Goal: Task Accomplishment & Management: Manage account settings

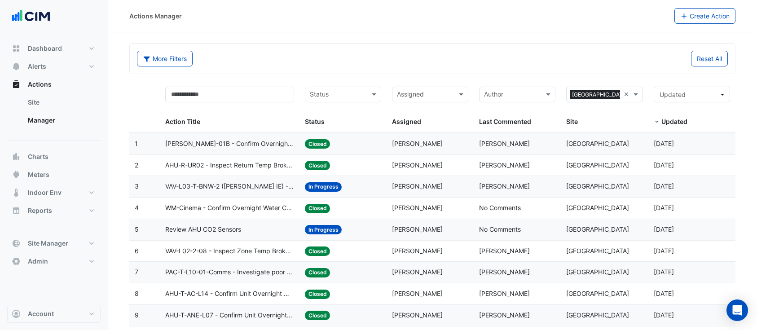
select select "***"
click at [430, 95] on input "text" at bounding box center [425, 95] width 56 height 10
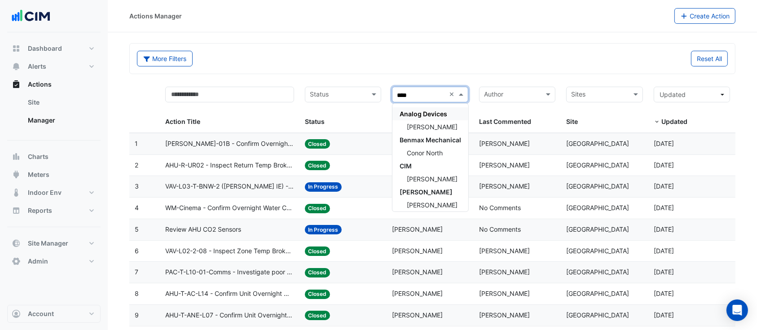
type input "*****"
click at [427, 180] on span "[PERSON_NAME]" at bounding box center [432, 179] width 51 height 8
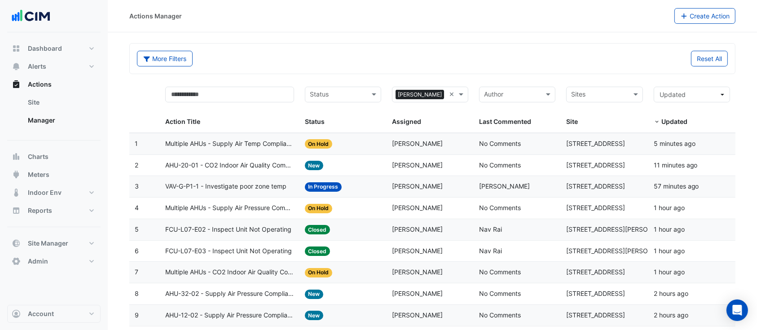
click at [312, 48] on div "More Filters Reset All" at bounding box center [432, 59] width 605 height 30
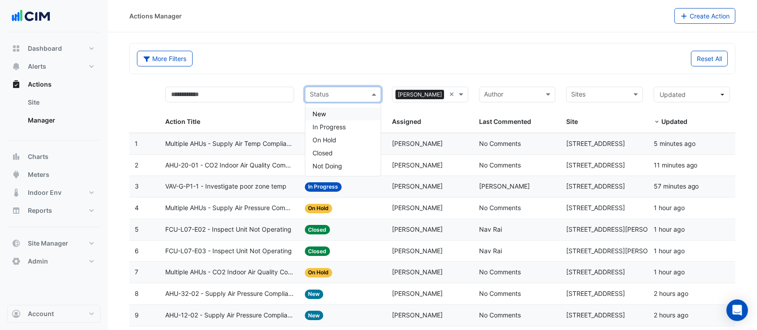
click at [334, 95] on input "text" at bounding box center [338, 95] width 56 height 10
click at [337, 128] on span "In Progress" at bounding box center [328, 127] width 33 height 8
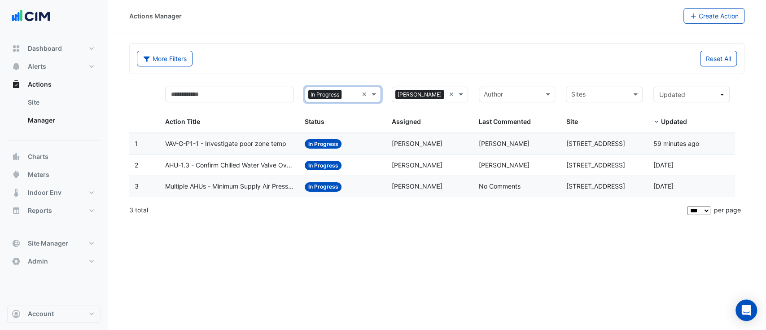
click at [344, 170] on datatable-body-cell "Status: In Progress" at bounding box center [342, 165] width 87 height 21
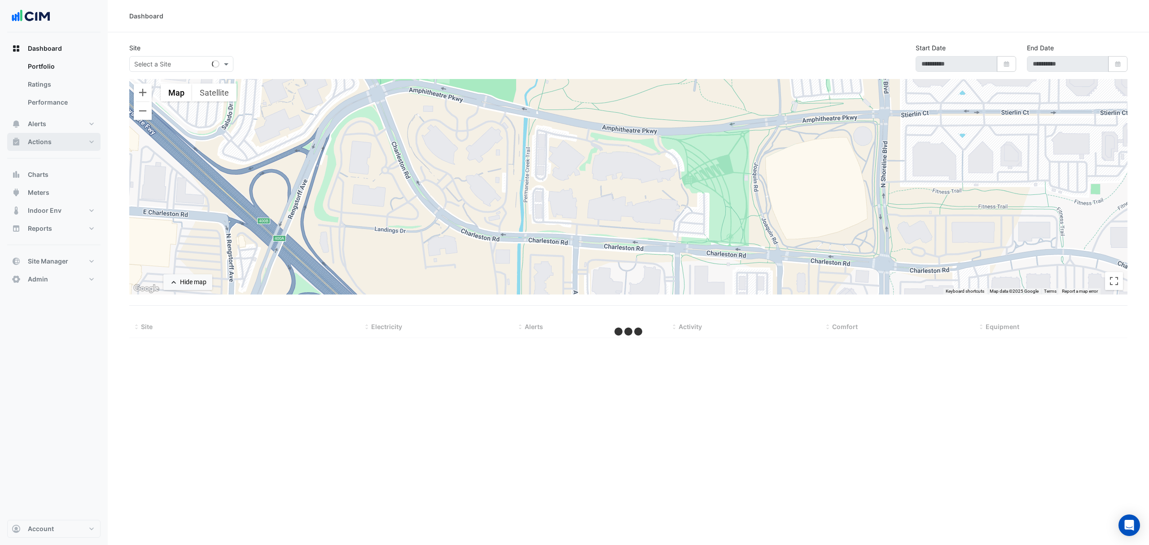
click at [68, 140] on button "Actions" at bounding box center [53, 142] width 93 height 18
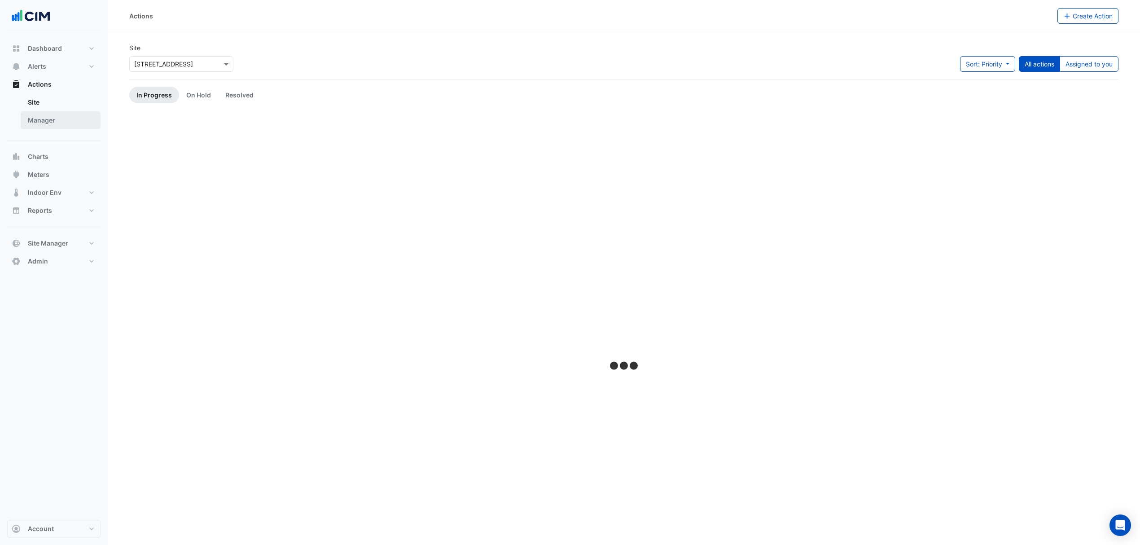
click at [64, 122] on link "Manager" at bounding box center [61, 120] width 80 height 18
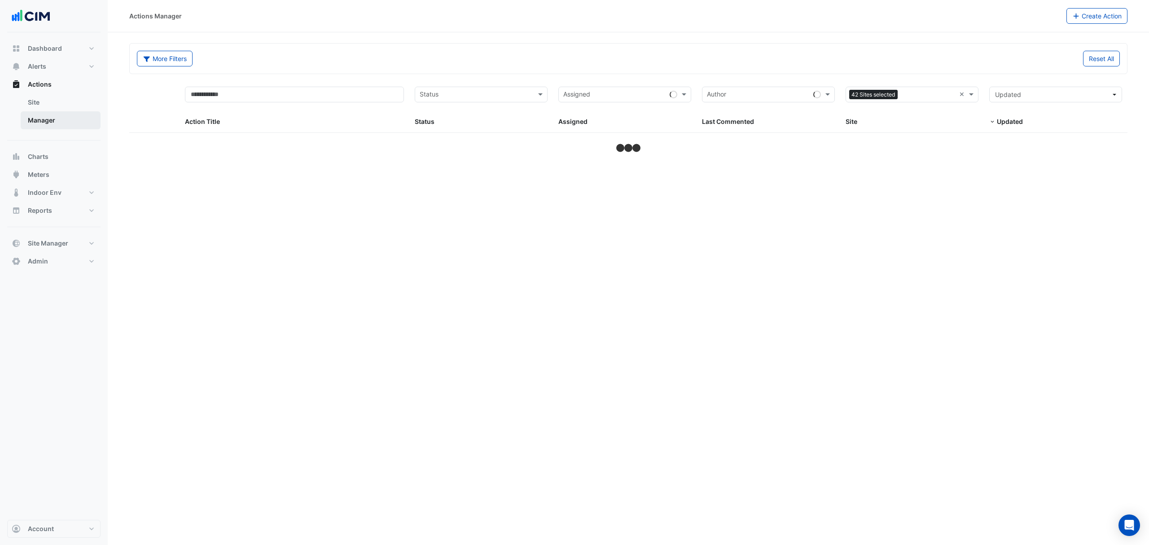
select select "***"
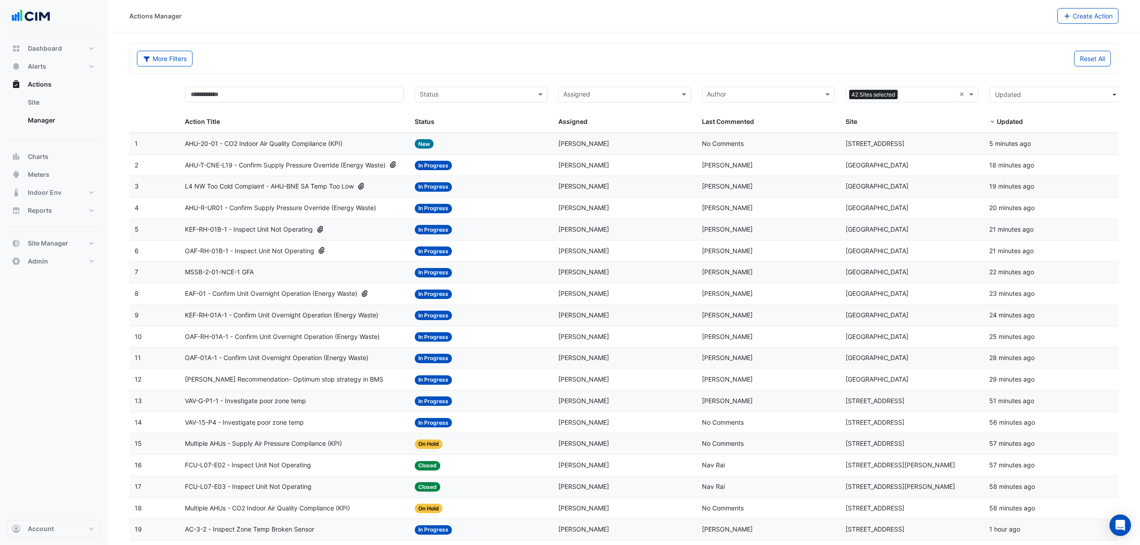
click at [483, 94] on input "text" at bounding box center [476, 95] width 113 height 10
click at [477, 100] on input "text" at bounding box center [476, 95] width 113 height 10
click at [464, 122] on div "In Progress" at bounding box center [481, 127] width 132 height 13
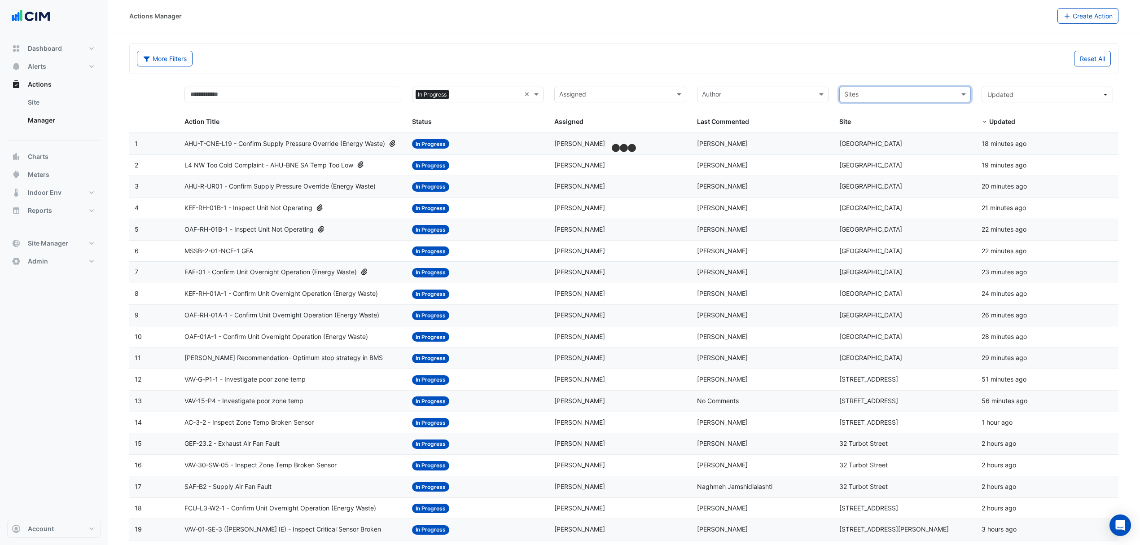
click at [642, 98] on input "text" at bounding box center [614, 95] width 111 height 10
type input "*****"
click at [625, 176] on div "[PERSON_NAME]" at bounding box center [620, 179] width 131 height 13
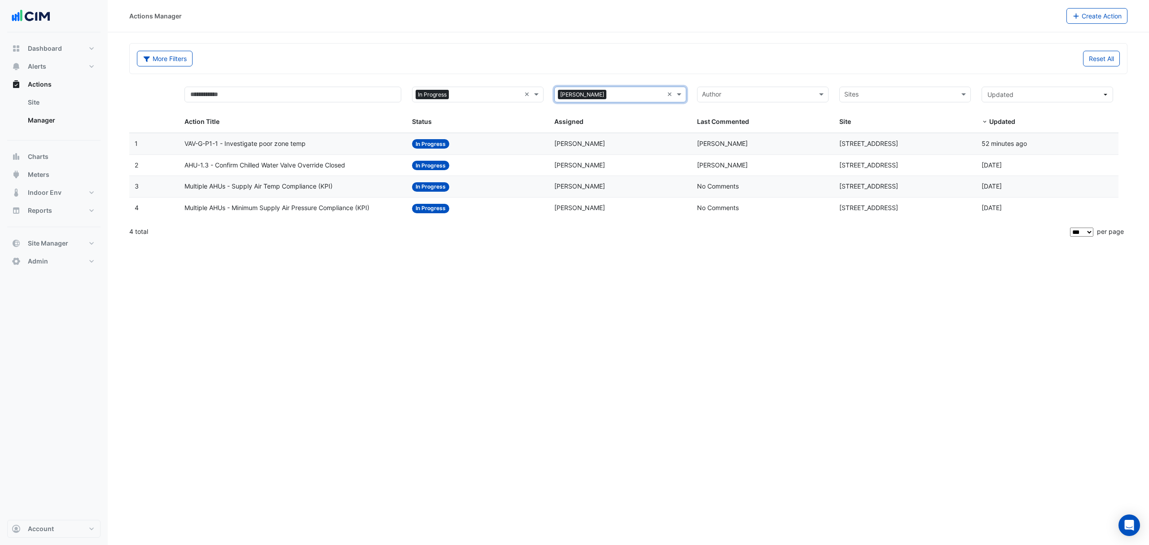
click at [510, 184] on div "Status: In Progress" at bounding box center [478, 186] width 132 height 10
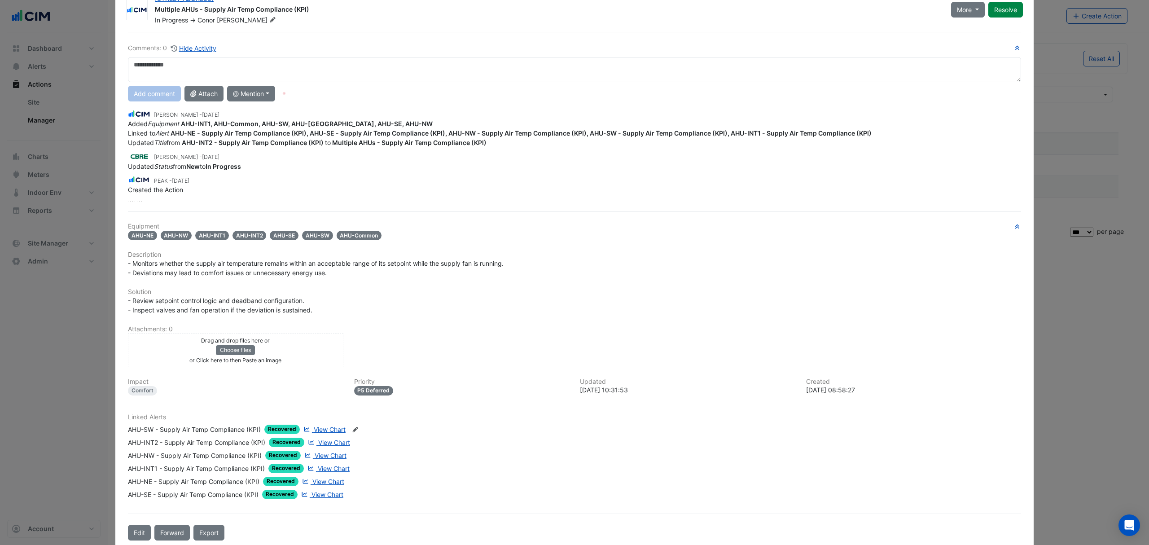
scroll to position [44, 0]
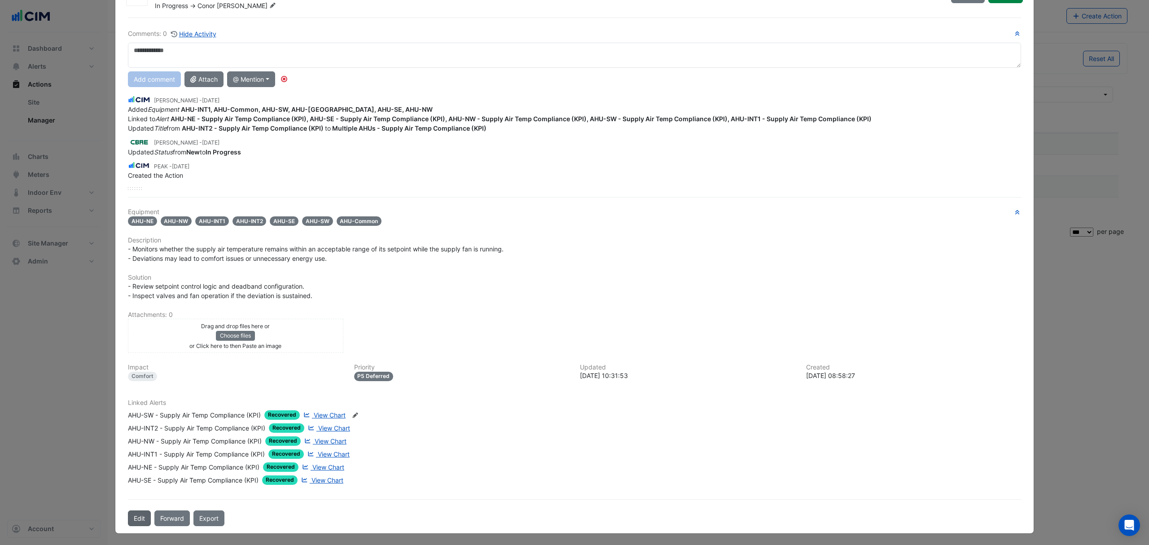
click at [136, 523] on button "Edit" at bounding box center [139, 518] width 23 height 16
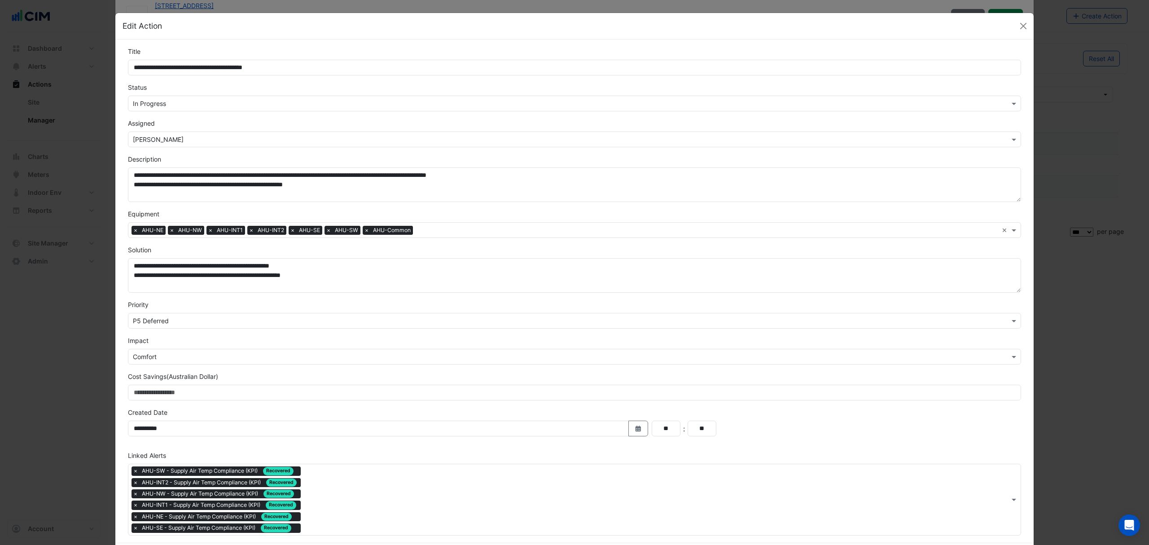
scroll to position [21, 0]
click at [215, 105] on input "text" at bounding box center [566, 103] width 866 height 9
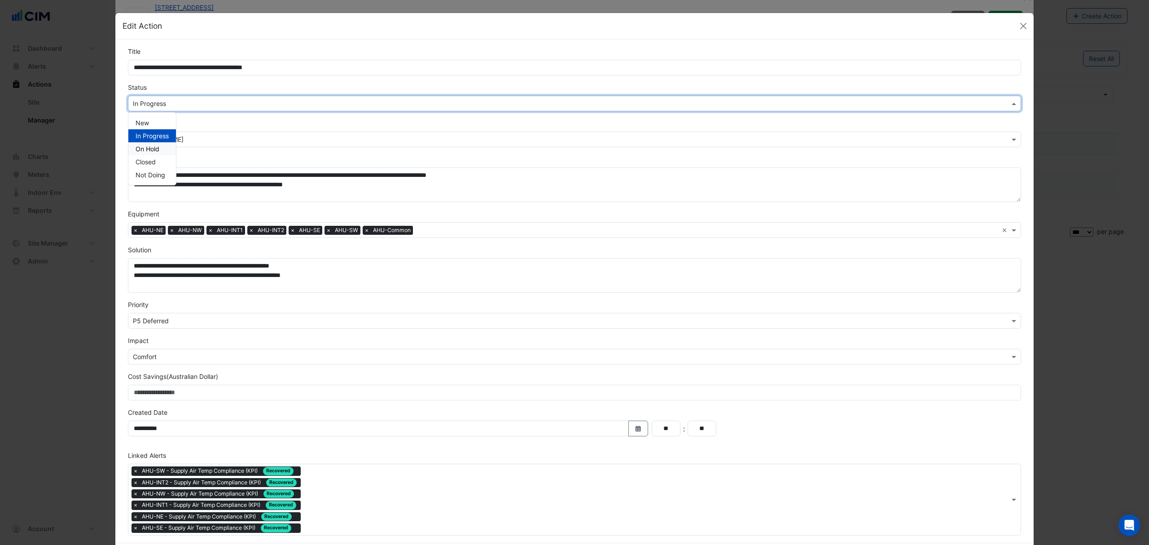
click at [160, 150] on div "On Hold" at bounding box center [152, 148] width 48 height 13
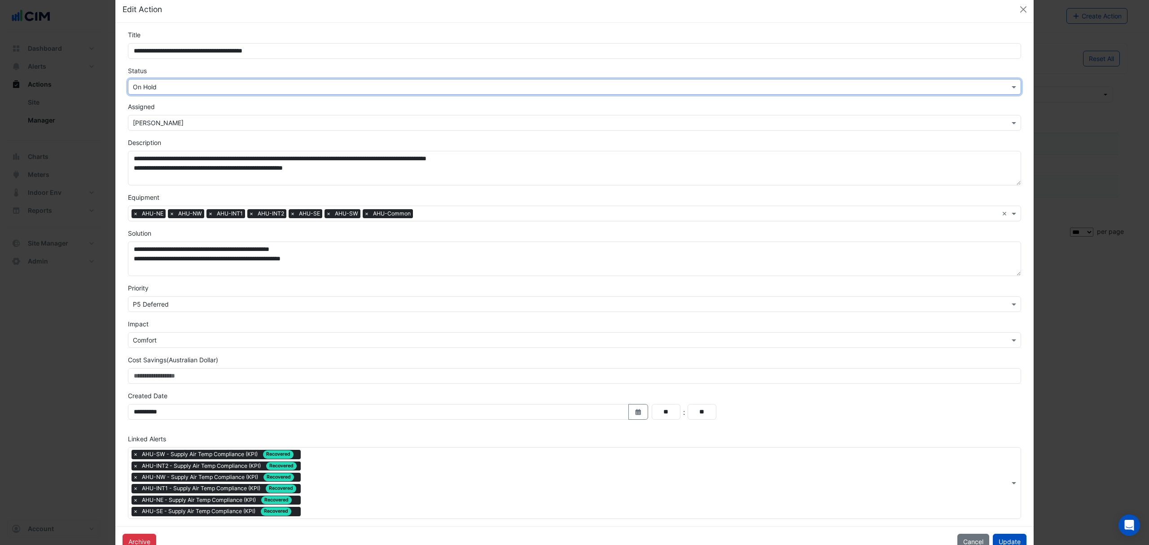
scroll to position [44, 0]
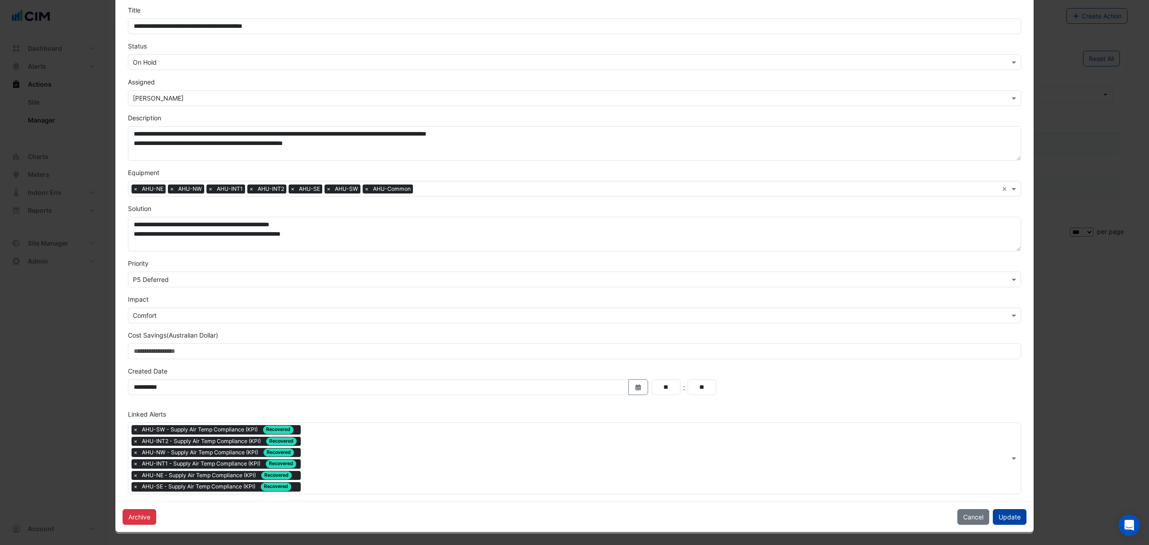
click at [1011, 510] on button "Update" at bounding box center [1010, 517] width 34 height 16
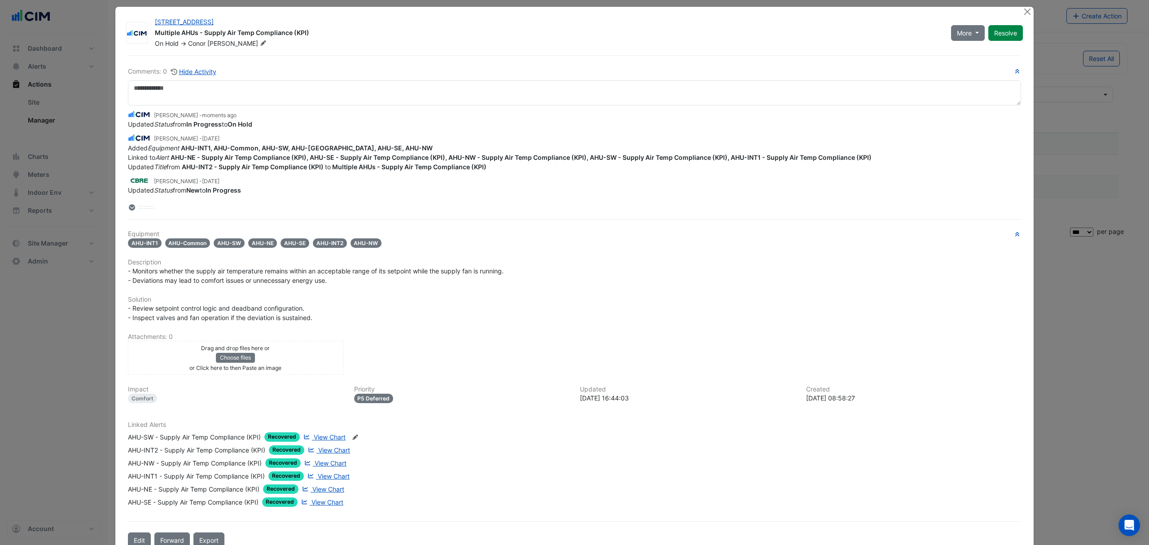
scroll to position [0, 0]
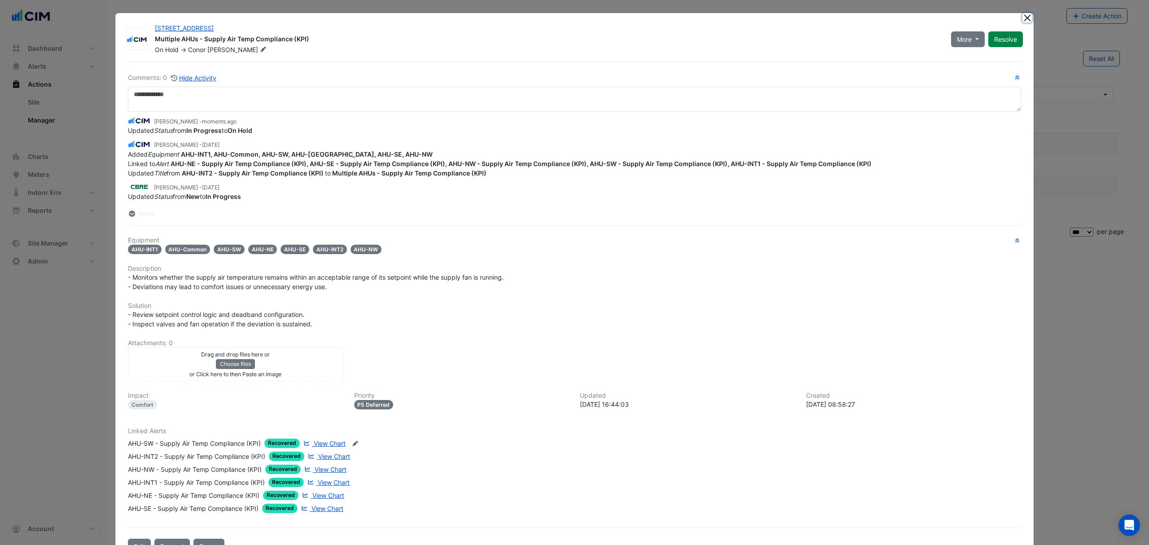
click at [1023, 18] on button "Close" at bounding box center [1027, 17] width 9 height 9
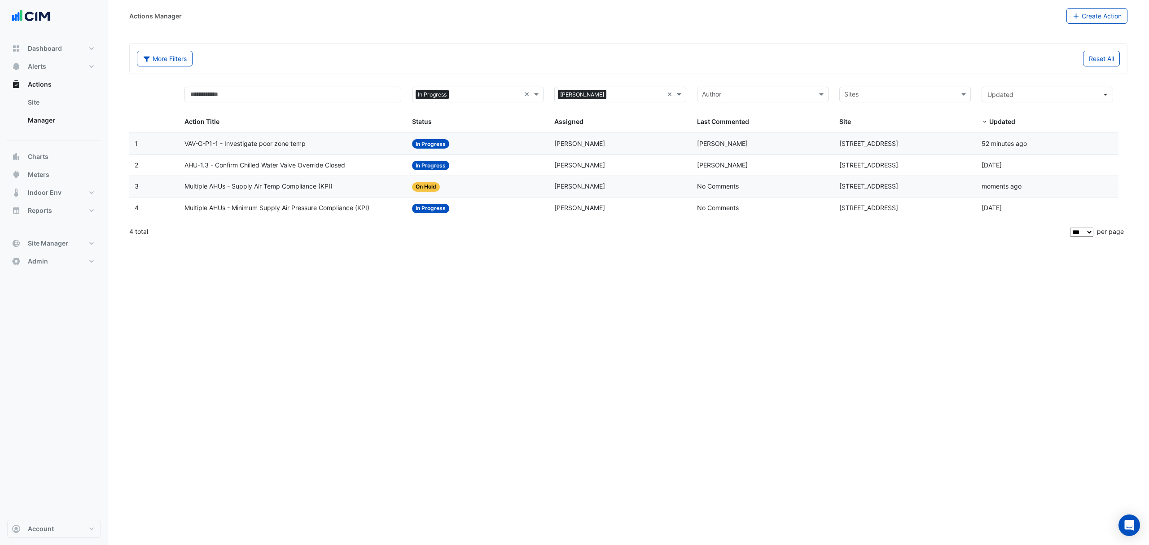
click at [523, 170] on div "Status: In Progress" at bounding box center [478, 165] width 132 height 10
